Goal: Navigation & Orientation: Find specific page/section

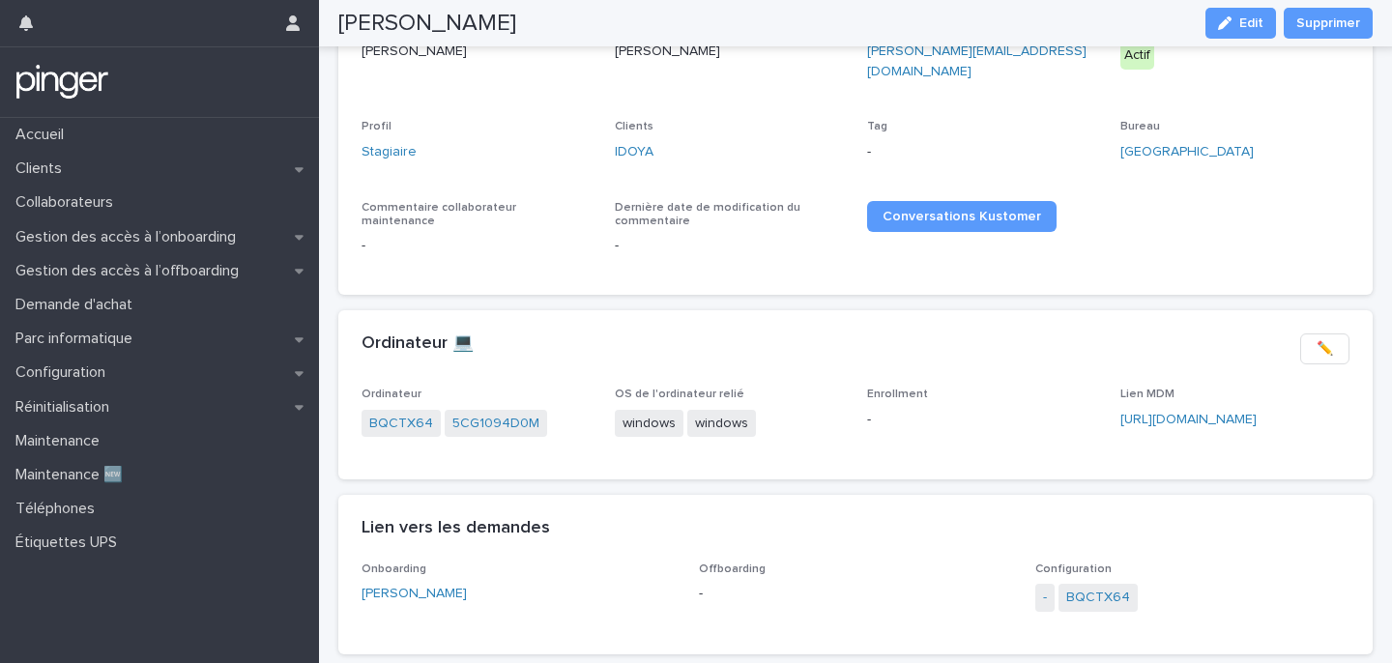
scroll to position [246, 0]
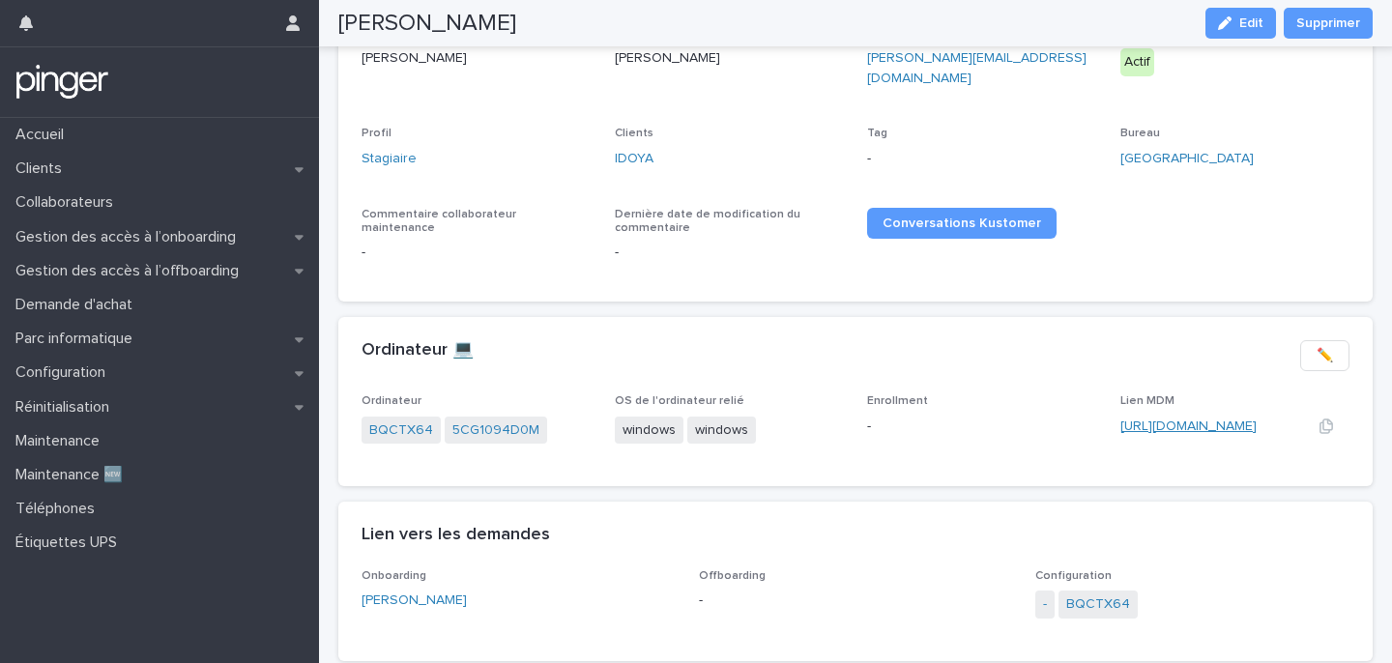
click at [1176, 420] on link "[URL][DOMAIN_NAME]" at bounding box center [1189, 427] width 136 height 14
click at [516, 425] on link "BQCTX64" at bounding box center [508, 431] width 64 height 20
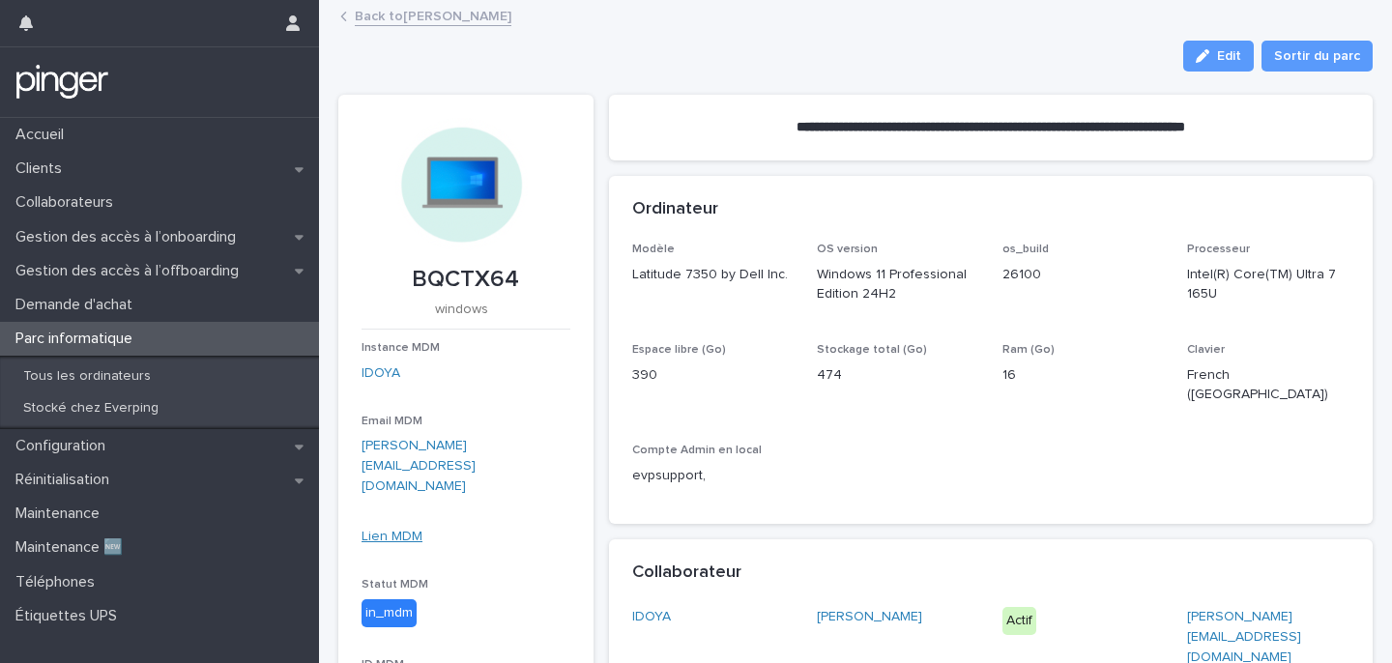
click at [412, 530] on link "Lien MDM" at bounding box center [392, 537] width 61 height 14
